Goal: Task Accomplishment & Management: Manage account settings

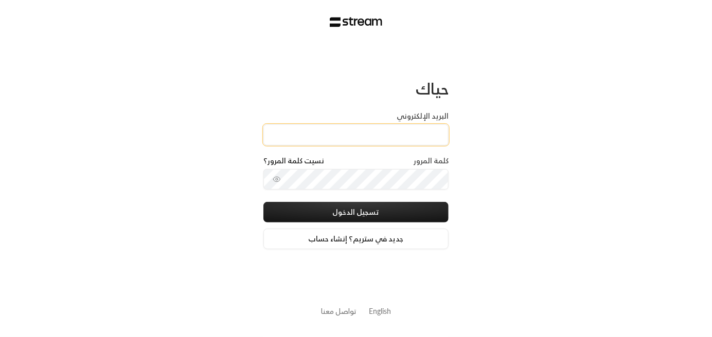
type input "[EMAIL_ADDRESS][DOMAIN_NAME]"
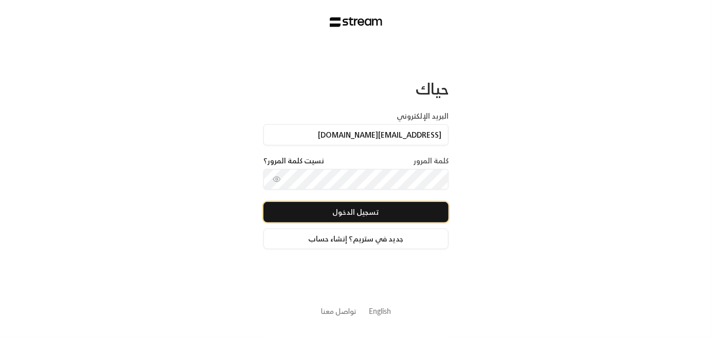
click at [373, 215] on button "تسجيل الدخول" at bounding box center [355, 212] width 185 height 21
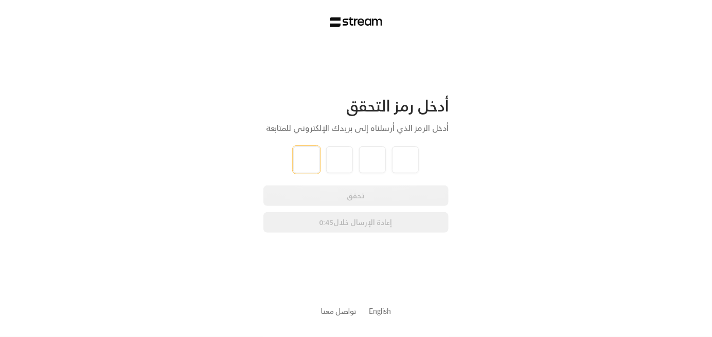
paste input "2"
type input "2"
type input "5"
type input "4"
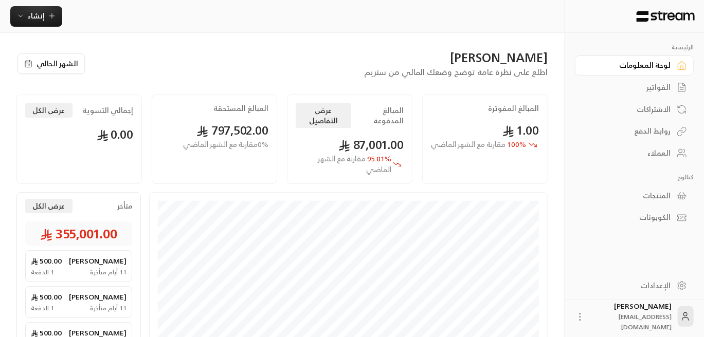
click at [653, 157] on div "العملاء" at bounding box center [629, 153] width 83 height 10
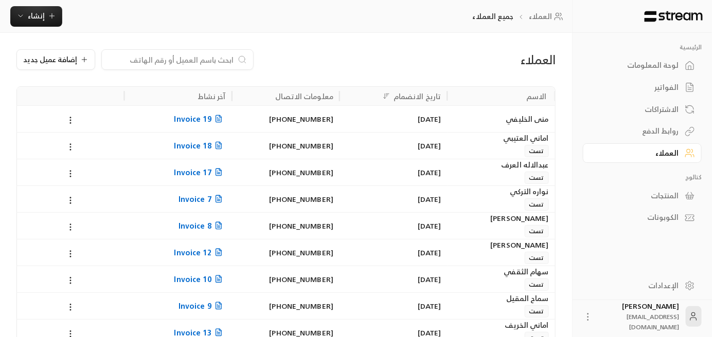
click at [184, 54] on input at bounding box center [171, 59] width 126 height 11
paste input "[PERSON_NAME][DEMOGRAPHIC_DATA] عيد [PERSON_NAME]"
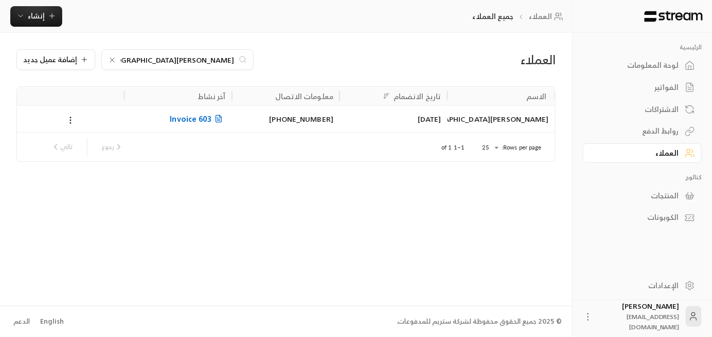
type input "[PERSON_NAME][DEMOGRAPHIC_DATA] عيد [PERSON_NAME]"
click at [196, 118] on span "Invoice 603" at bounding box center [198, 119] width 56 height 13
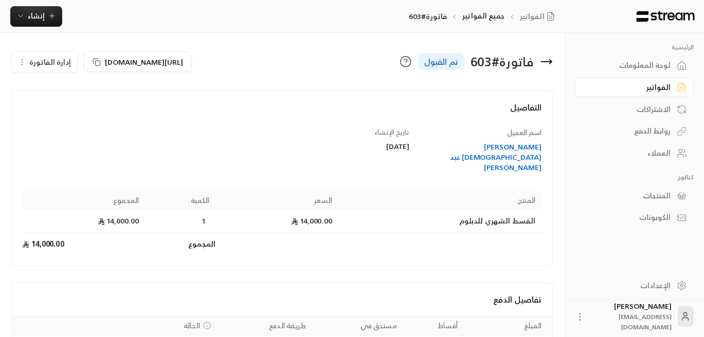
click at [23, 63] on icon "button" at bounding box center [22, 62] width 8 height 8
click at [66, 92] on span "إلغاء" at bounding box center [70, 91] width 13 height 8
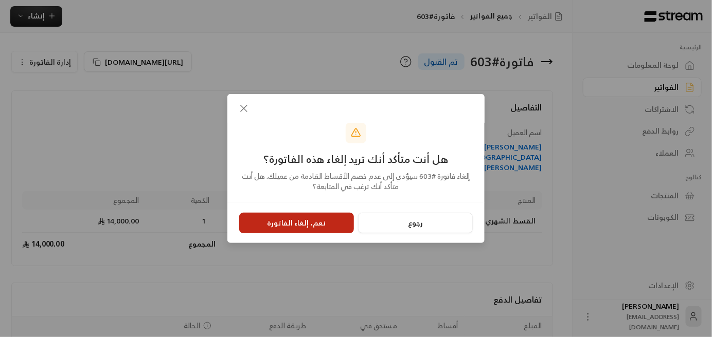
click at [306, 223] on button "نعم، إلغاء الفاتورة" at bounding box center [296, 223] width 115 height 21
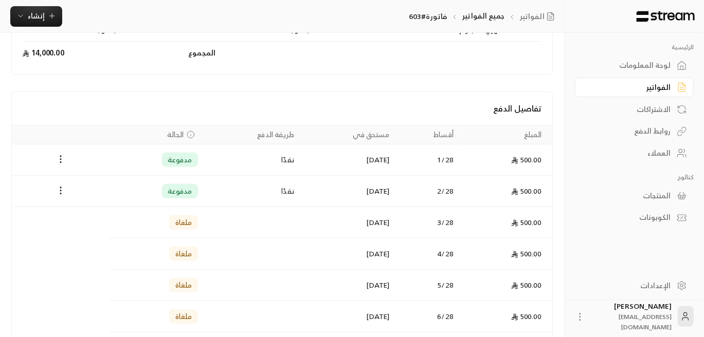
scroll to position [178, 0]
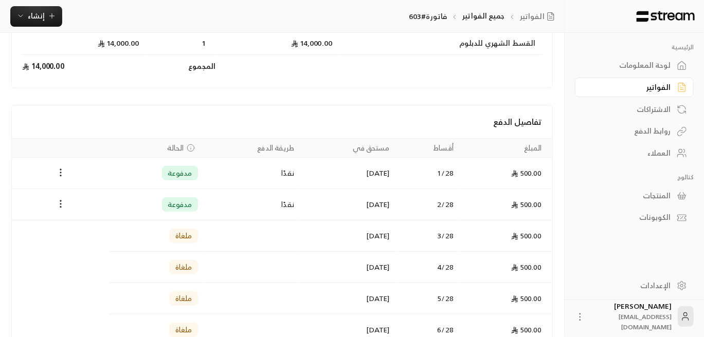
click at [653, 157] on div "العملاء" at bounding box center [629, 153] width 83 height 10
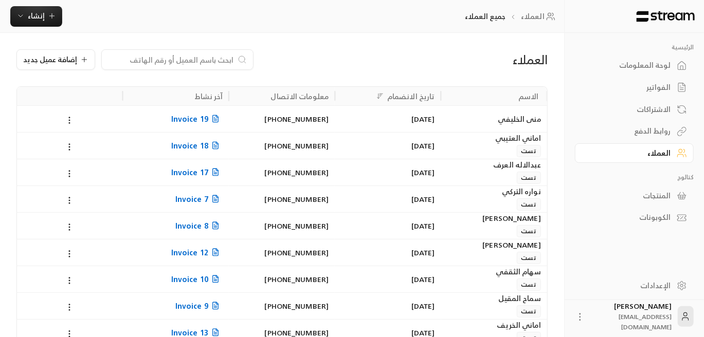
click at [178, 58] on input at bounding box center [171, 59] width 126 height 11
paste input "تركي [PERSON_NAME]"
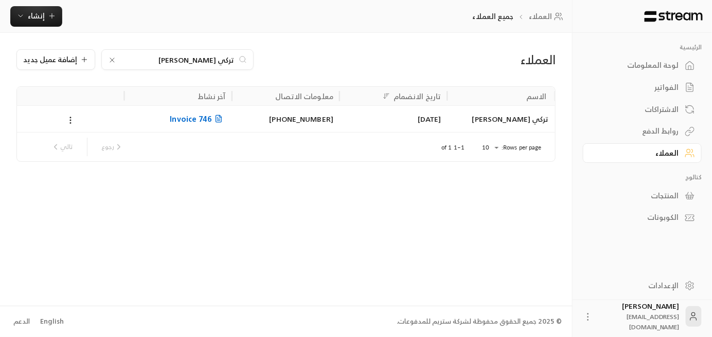
type input "تركي [PERSON_NAME]"
click at [198, 119] on span "Invoice 746" at bounding box center [198, 119] width 56 height 13
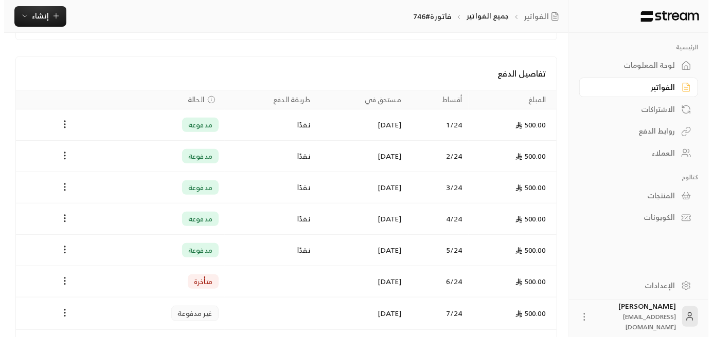
scroll to position [257, 0]
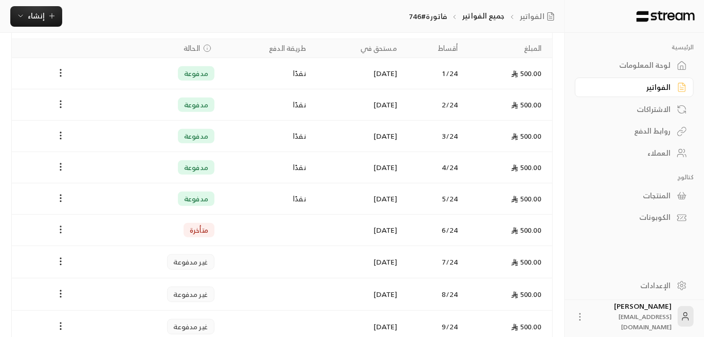
click at [59, 229] on icon "Payments" at bounding box center [61, 230] width 10 height 10
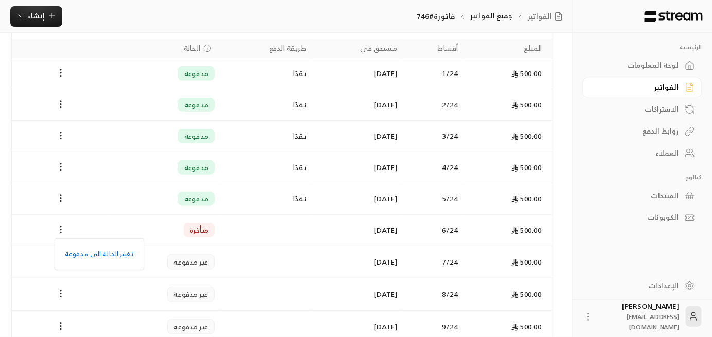
click at [21, 226] on div at bounding box center [356, 168] width 712 height 337
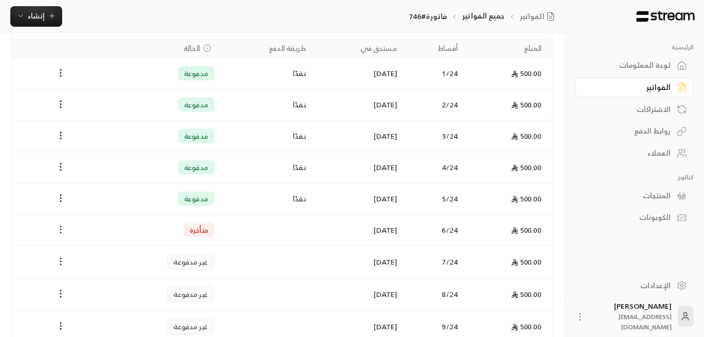
click at [59, 226] on icon "Payments" at bounding box center [61, 230] width 10 height 10
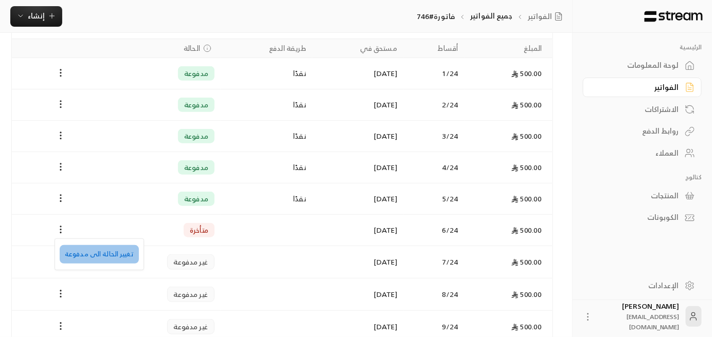
click at [114, 253] on li "تغيير الحالة الى مدفوعة" at bounding box center [99, 254] width 79 height 19
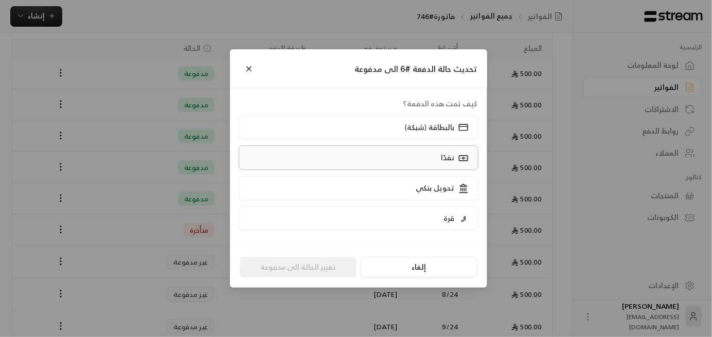
click at [413, 162] on label "نقدًا" at bounding box center [359, 158] width 240 height 24
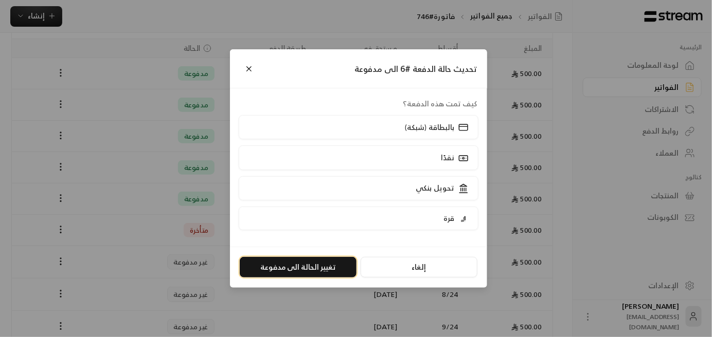
click at [327, 267] on button "تغيير الحالة الى مدفوعة" at bounding box center [298, 267] width 117 height 21
